Goal: Task Accomplishment & Management: Manage account settings

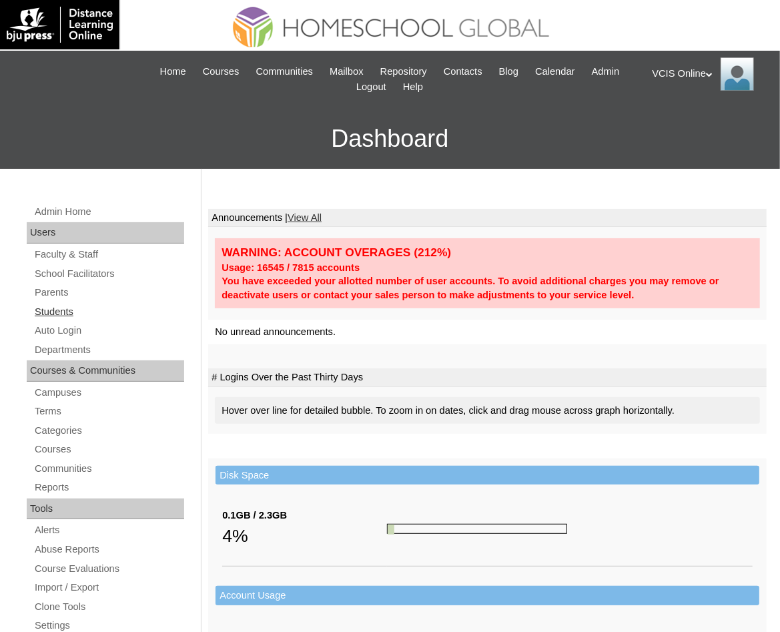
click at [82, 310] on link "Students" at bounding box center [108, 312] width 151 height 17
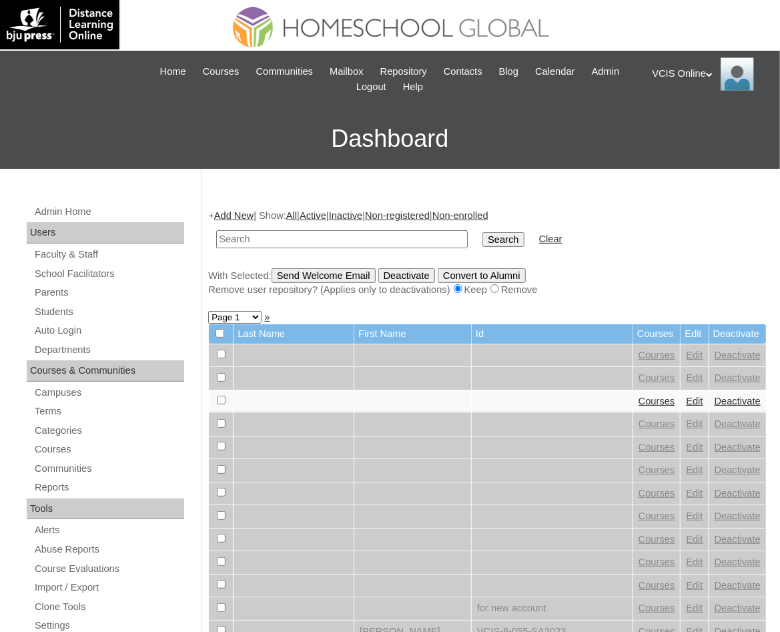
click at [324, 239] on input "text" at bounding box center [342, 239] width 252 height 18
paste input "VCIS017-1A-SA2025"
type input "VCIS017-1A-SA2025"
click at [482, 232] on input "Search" at bounding box center [502, 239] width 41 height 15
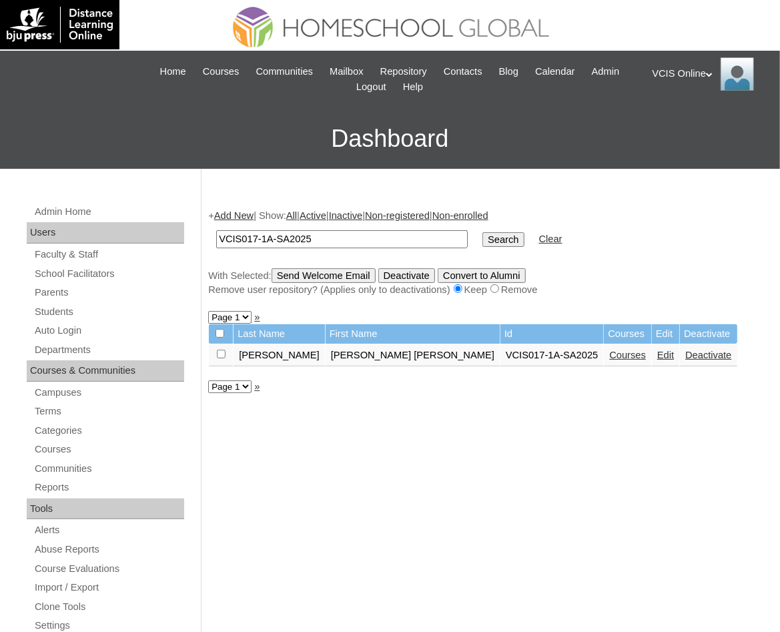
click at [657, 354] on link "Edit" at bounding box center [665, 355] width 17 height 11
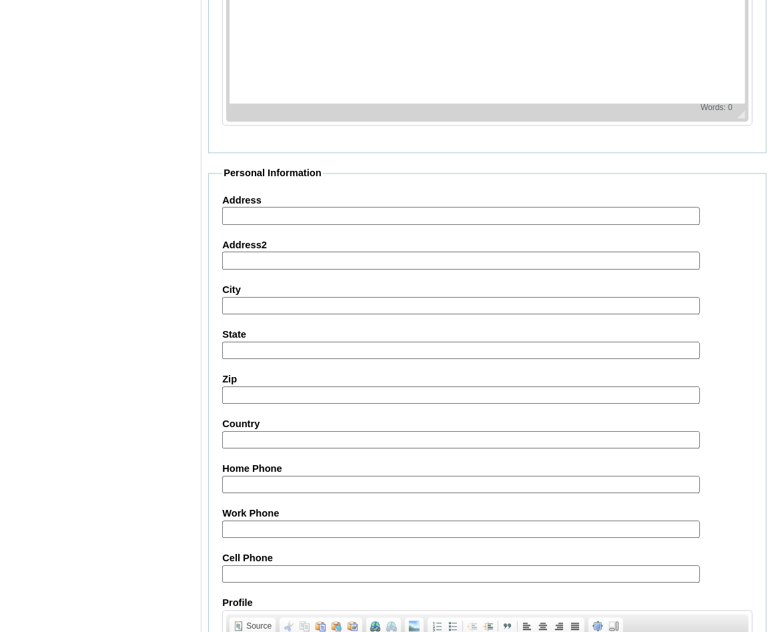
scroll to position [1417, 0]
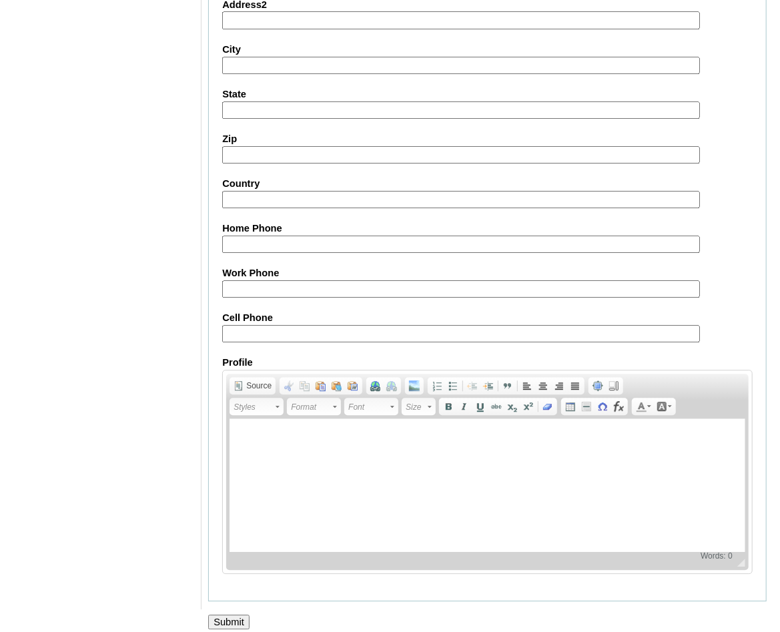
click at [230, 615] on input "Submit" at bounding box center [228, 622] width 41 height 15
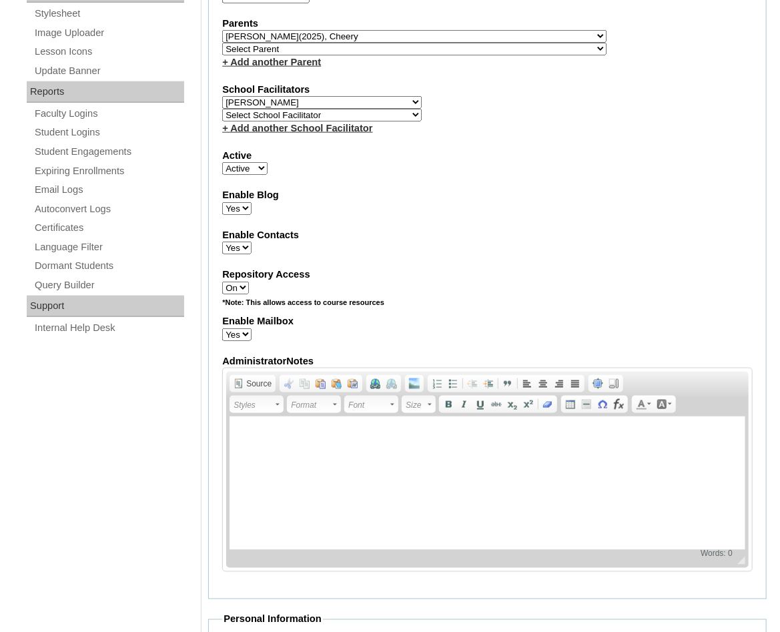
scroll to position [365, 0]
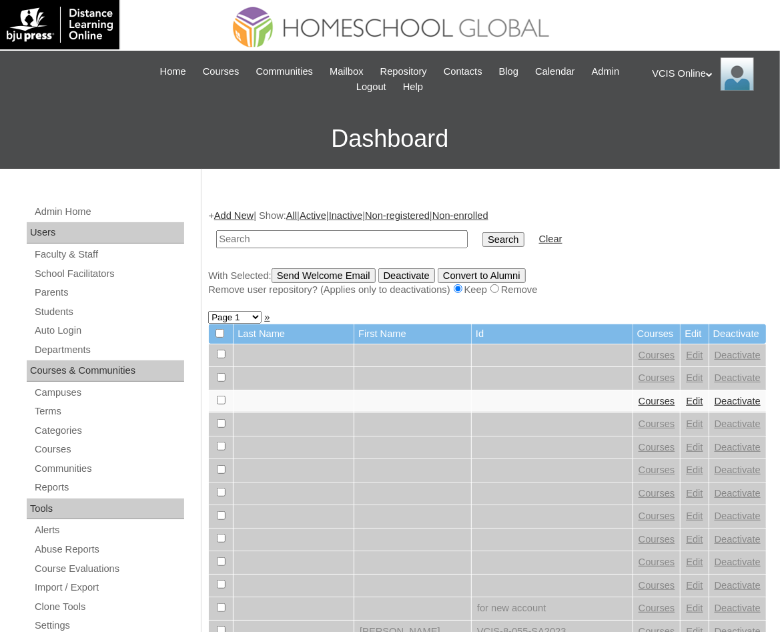
click at [477, 341] on td "Id" at bounding box center [552, 333] width 161 height 19
click at [356, 242] on input "text" at bounding box center [342, 239] width 252 height 18
paste input "017-1A-SA2025"
type input "VCIS017-1A-SA2025"
click at [494, 246] on input "Search" at bounding box center [502, 239] width 41 height 15
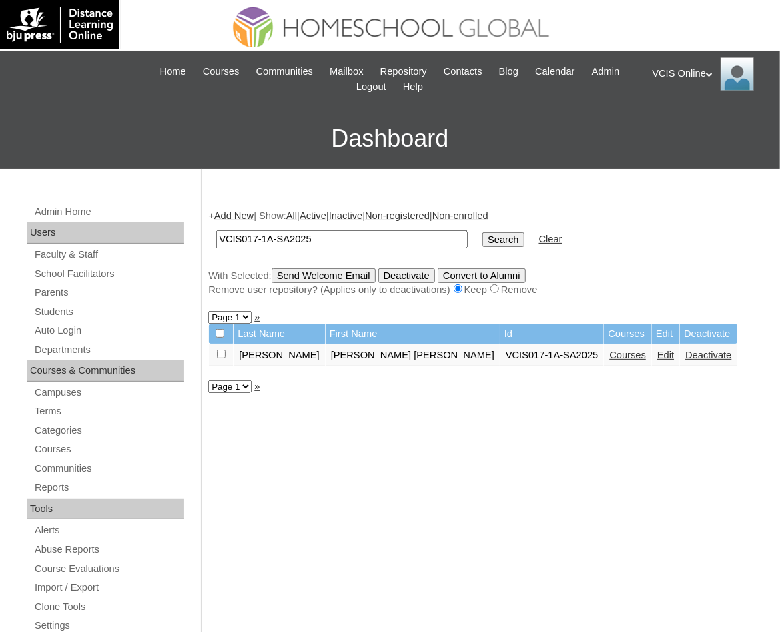
click at [657, 357] on link "Edit" at bounding box center [665, 355] width 17 height 11
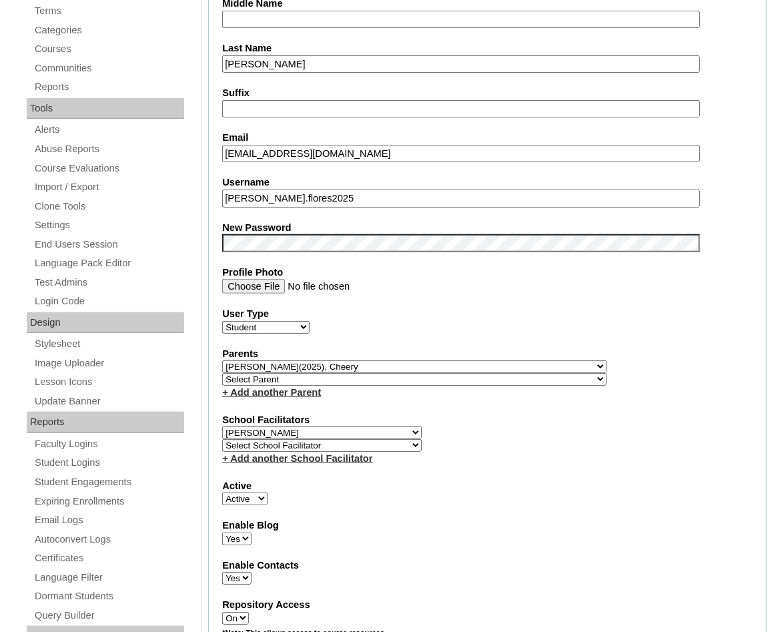
scroll to position [416, 0]
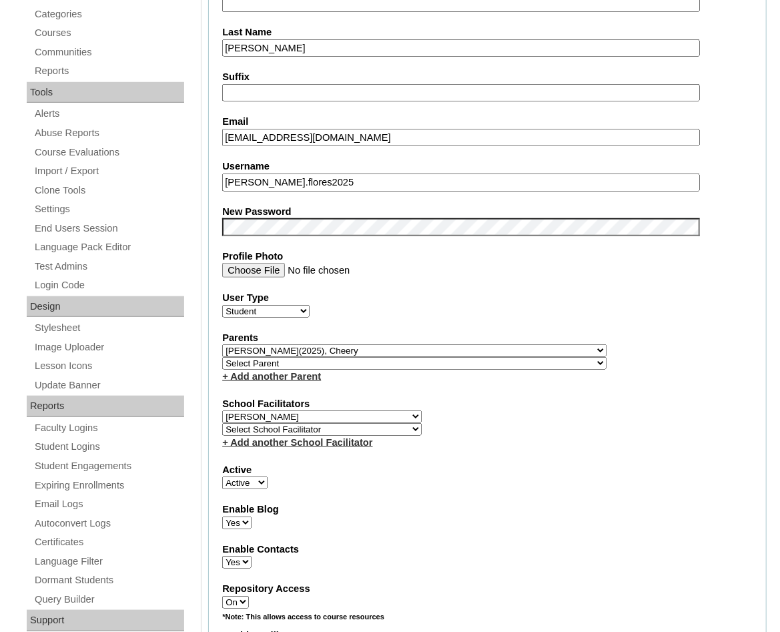
click at [513, 408] on div "School Facilitators Select School Facilitator [PERSON_NAME] [PERSON_NAME] [PERS…" at bounding box center [487, 423] width 530 height 53
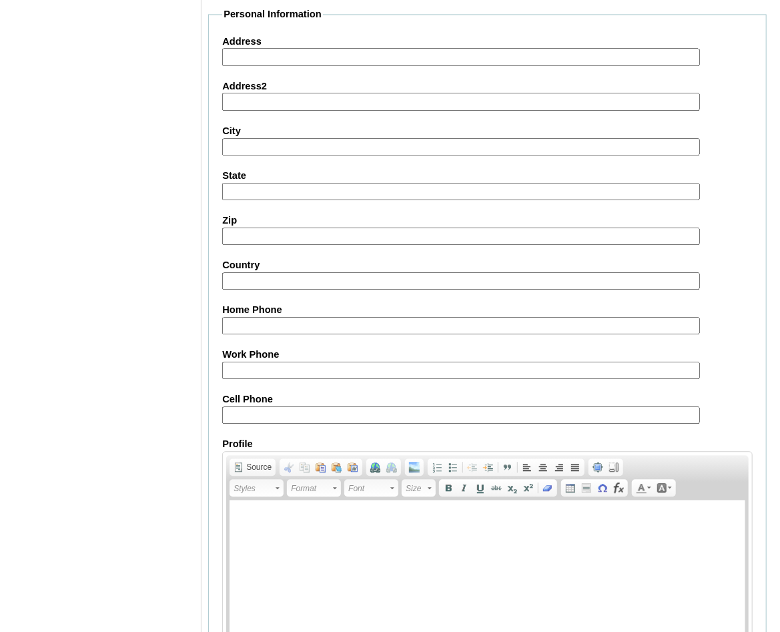
scroll to position [1417, 0]
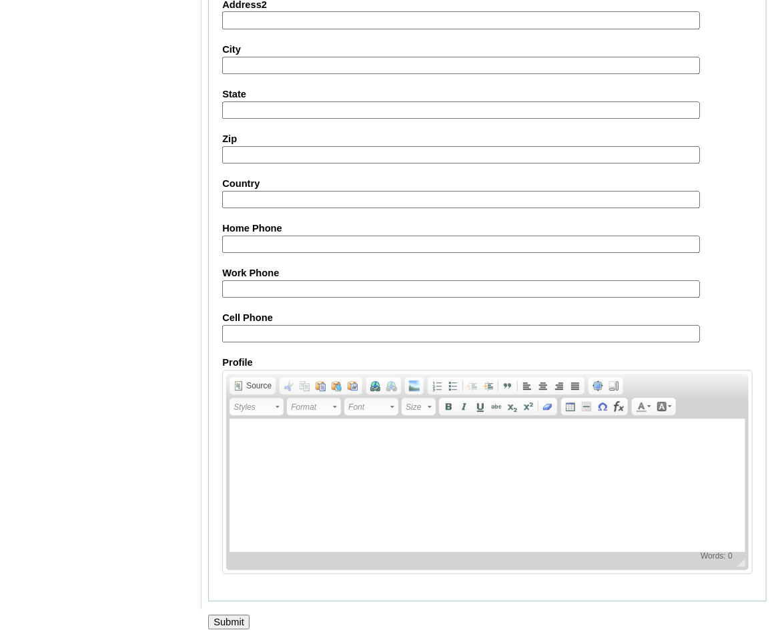
click at [238, 615] on input "Submit" at bounding box center [228, 622] width 41 height 15
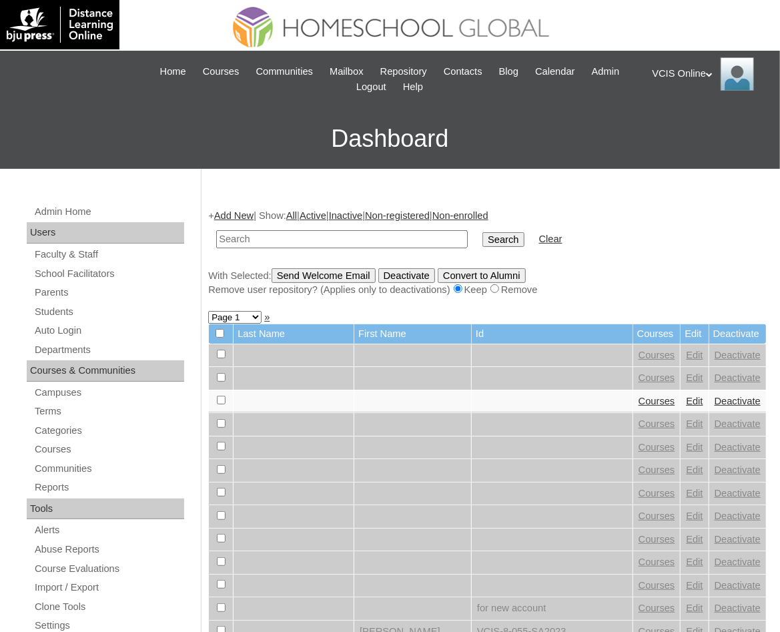
click at [687, 69] on div "VCIS Online My Profile My Settings Logout" at bounding box center [710, 73] width 115 height 33
click at [690, 123] on span "Logout" at bounding box center [676, 125] width 27 height 10
